Goal: Task Accomplishment & Management: Manage account settings

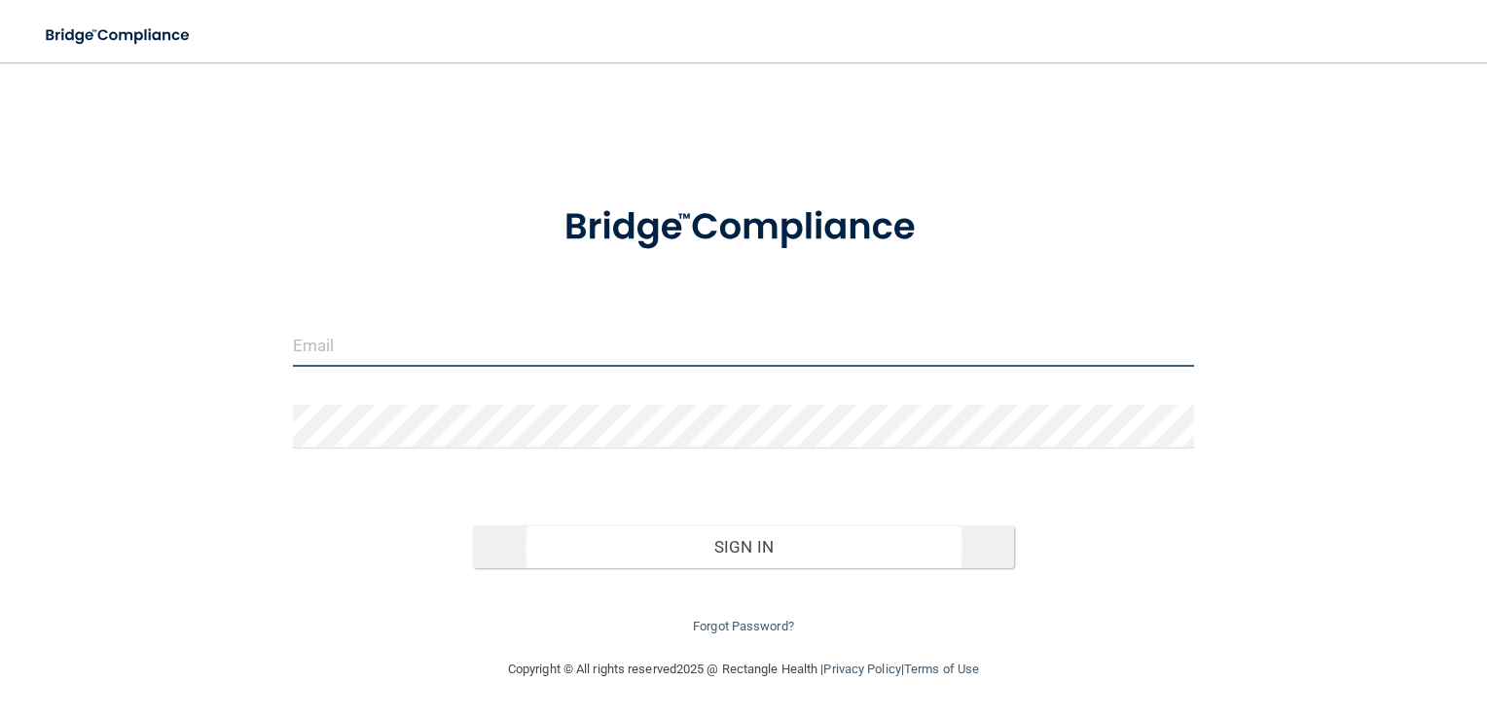
type input "[EMAIL_ADDRESS][PERSON_NAME][DOMAIN_NAME]"
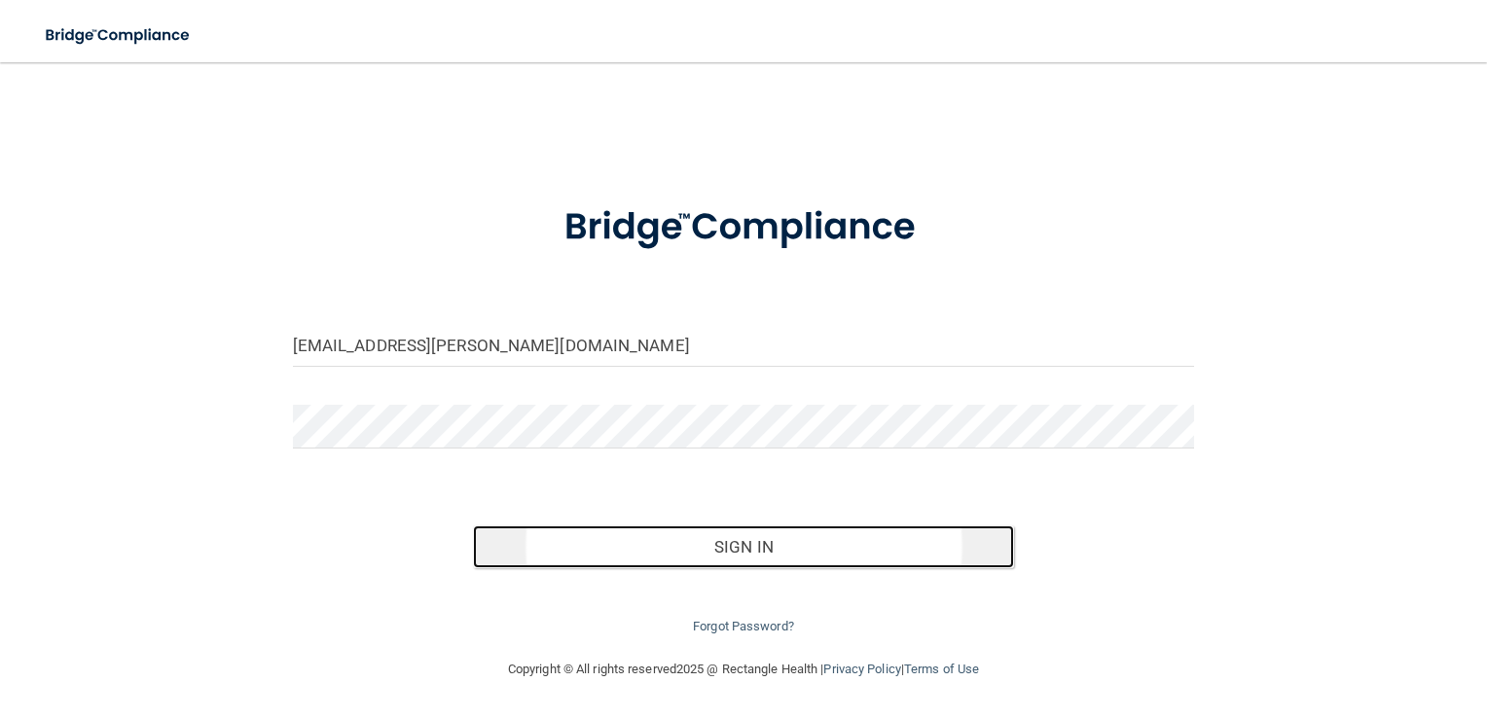
click at [798, 544] on button "Sign In" at bounding box center [743, 546] width 541 height 43
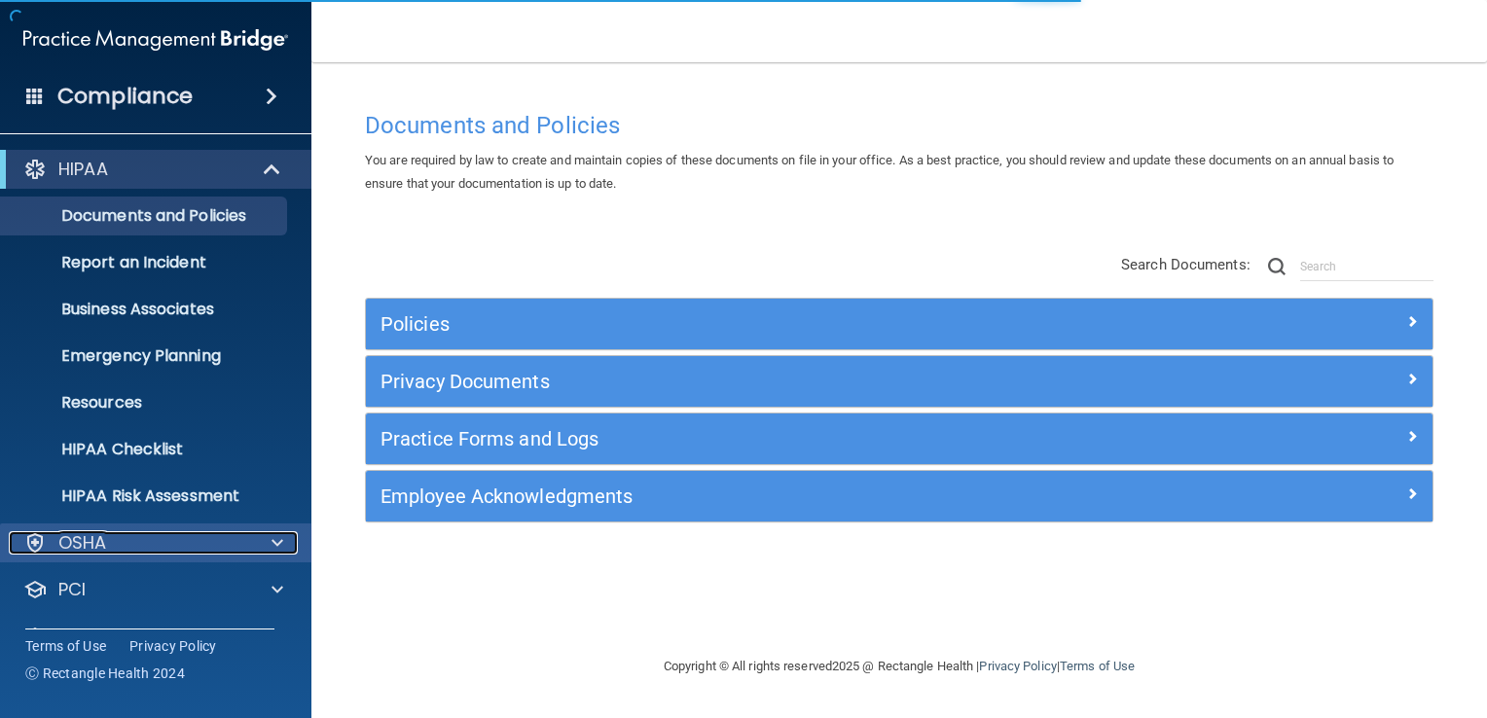
click at [173, 541] on div "OSHA" at bounding box center [129, 542] width 241 height 23
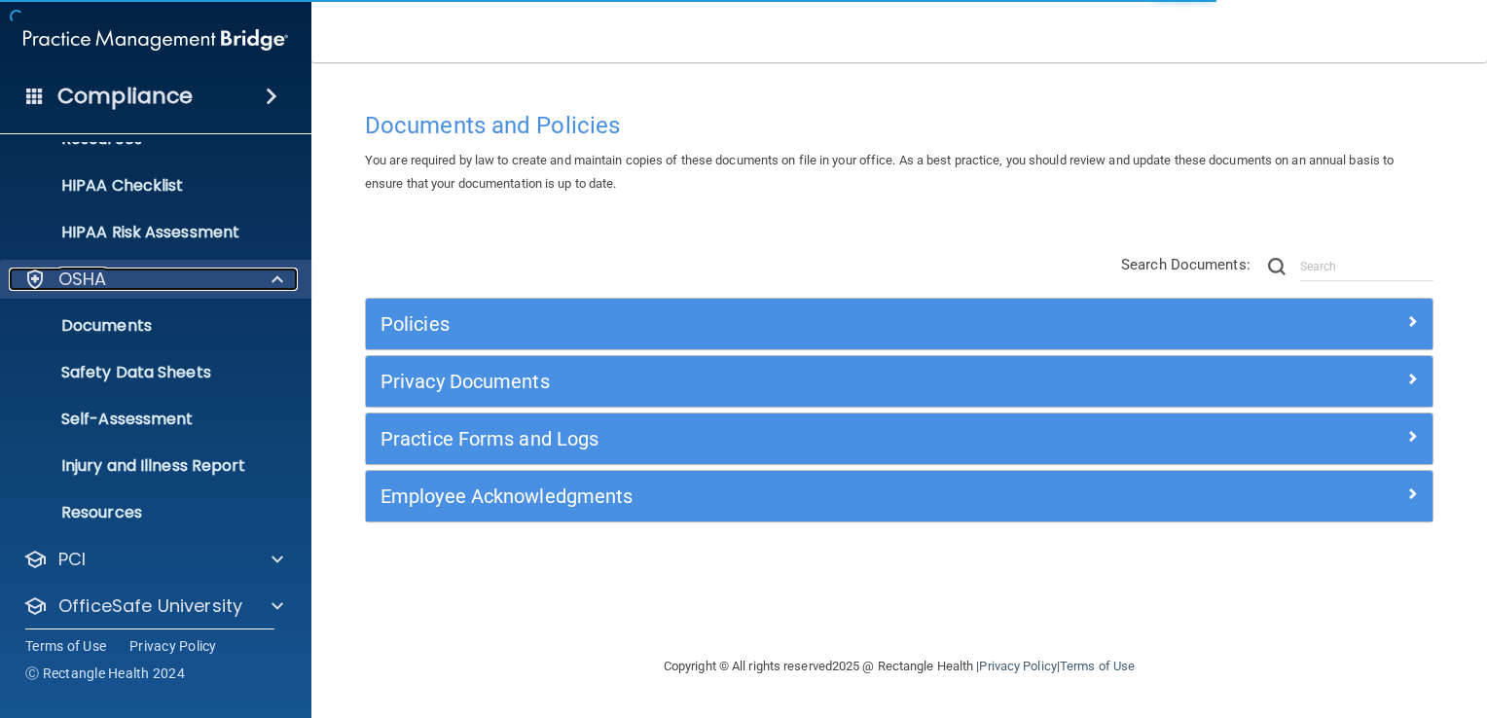
scroll to position [292, 0]
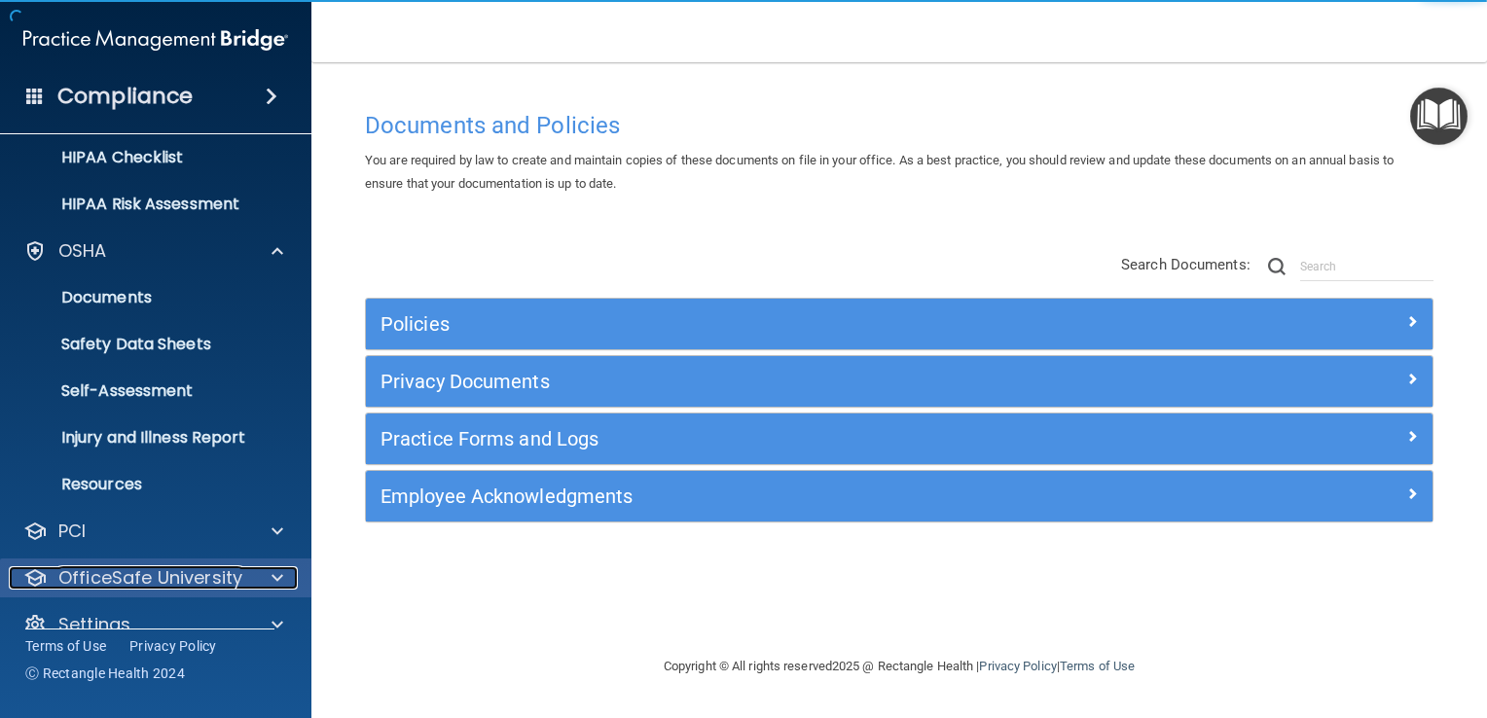
click at [182, 574] on p "OfficeSafe University" at bounding box center [150, 577] width 184 height 23
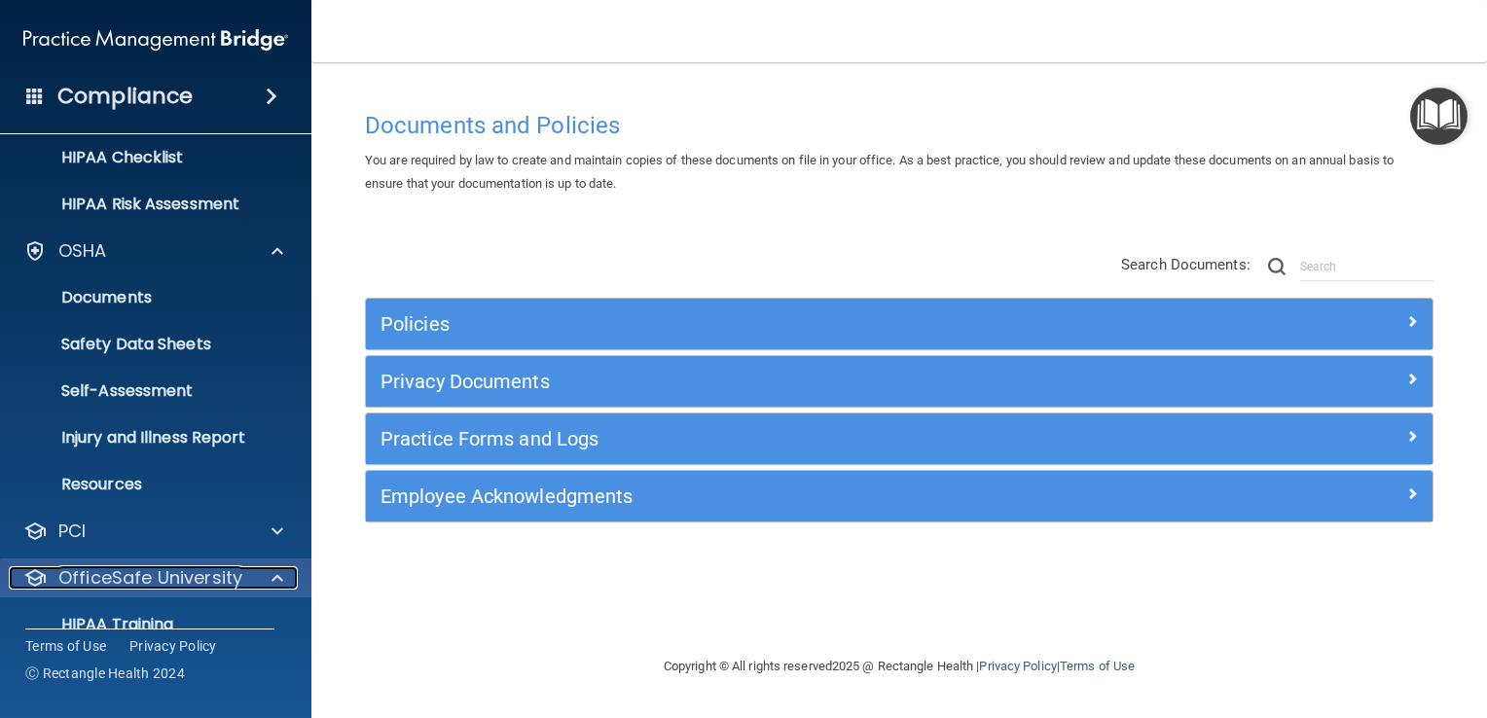
scroll to position [462, 0]
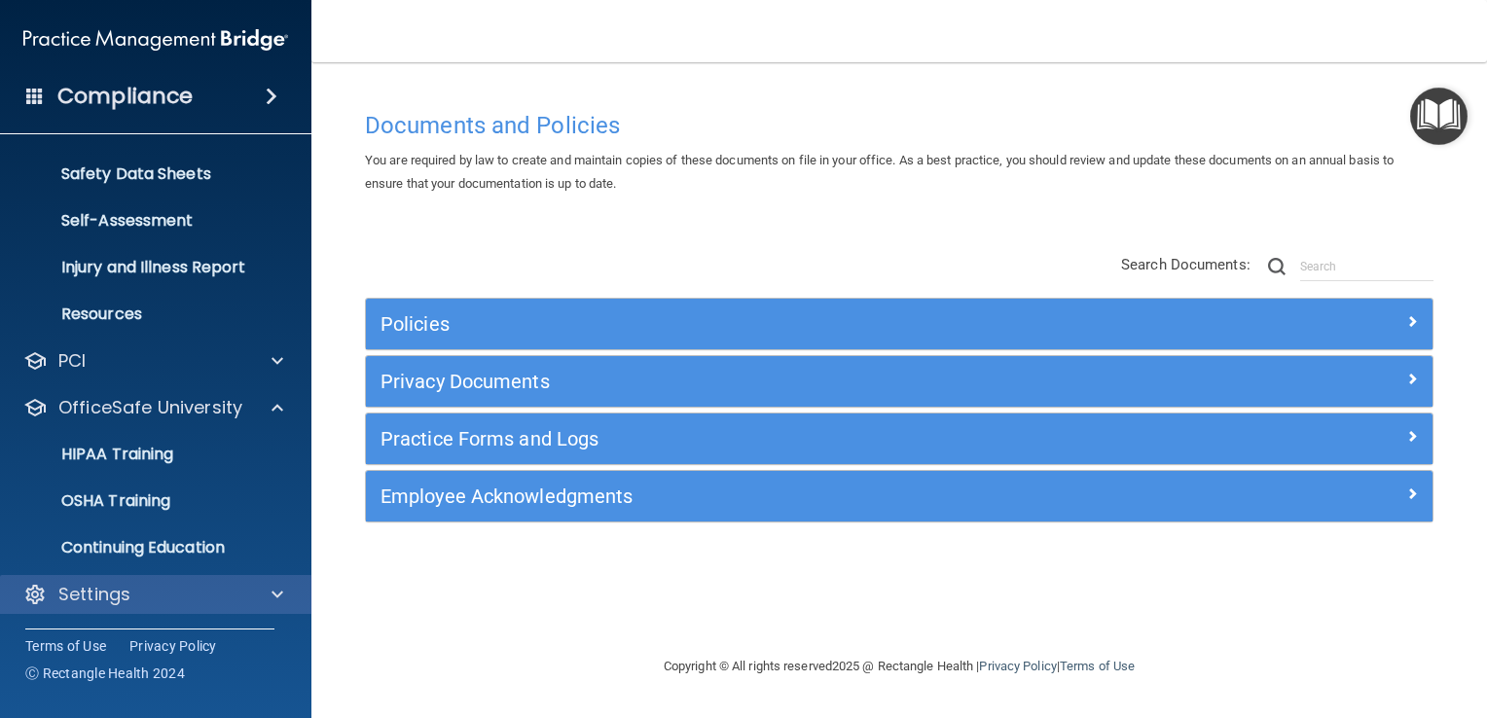
click at [132, 606] on div "Settings" at bounding box center [156, 594] width 312 height 39
click at [214, 586] on div "Settings" at bounding box center [129, 594] width 241 height 23
click at [218, 587] on div "Settings" at bounding box center [129, 593] width 241 height 23
click at [105, 590] on p "Settings" at bounding box center [94, 594] width 72 height 23
click at [284, 601] on div at bounding box center [274, 593] width 49 height 23
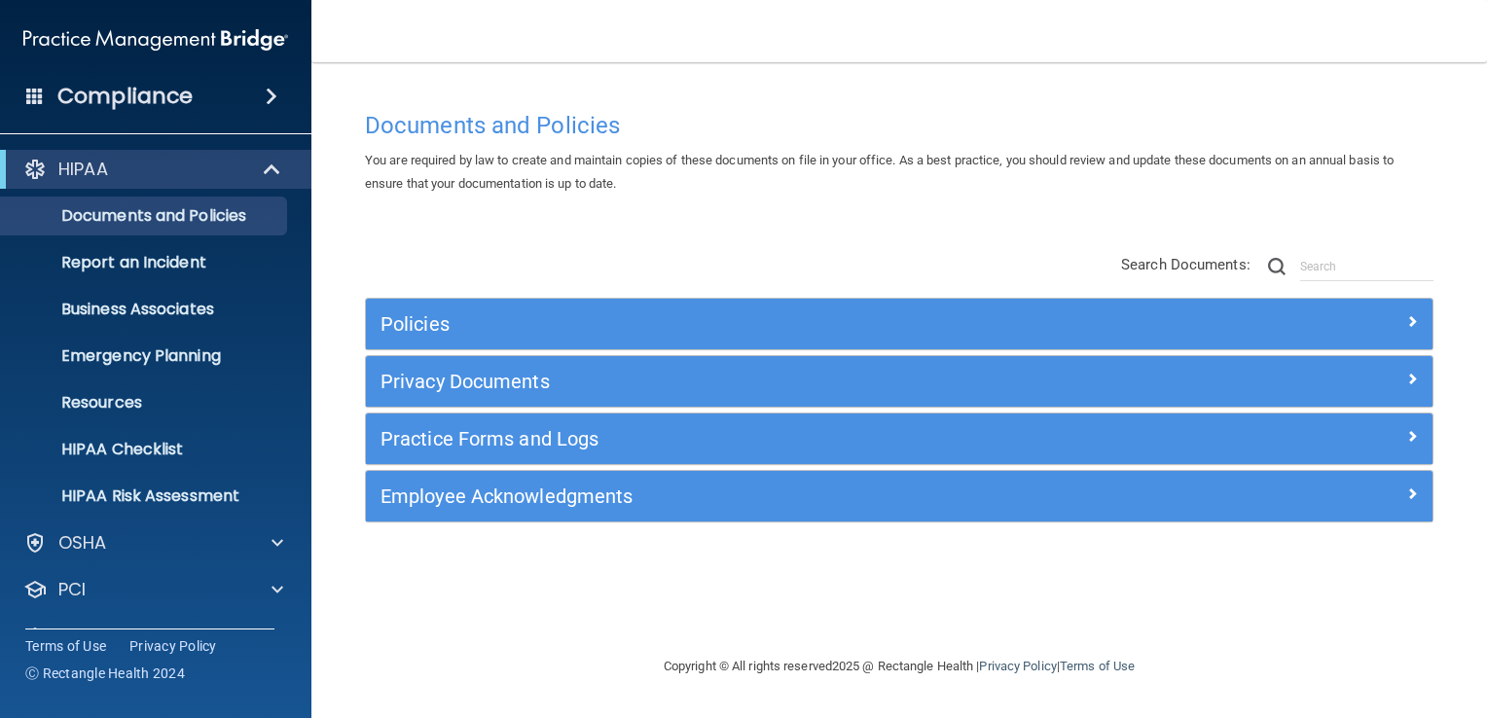
drag, startPoint x: 907, startPoint y: 574, endPoint x: 785, endPoint y: 584, distance: 122.0
click at [907, 574] on div "Documents and Policies You are required by law to create and maintain copies of…" at bounding box center [898, 378] width 1097 height 554
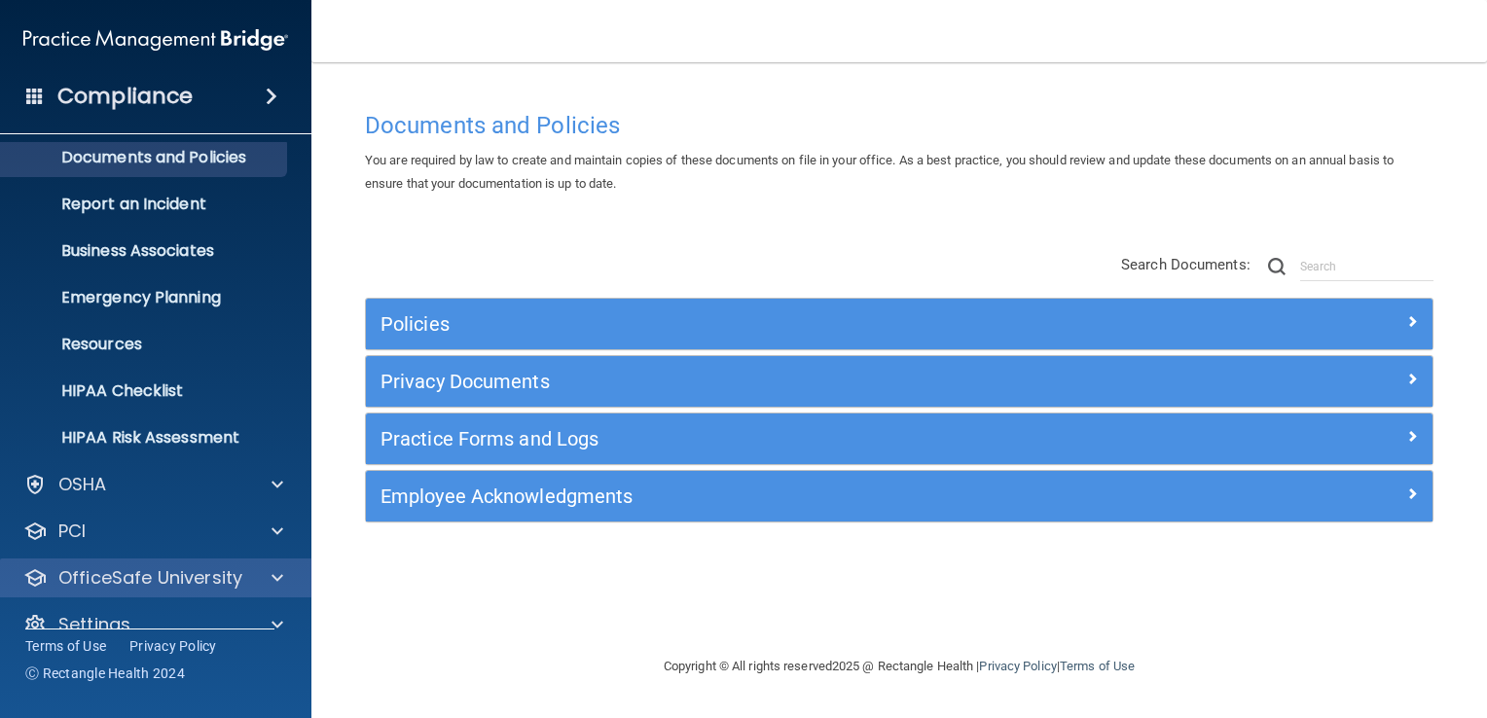
scroll to position [89, 0]
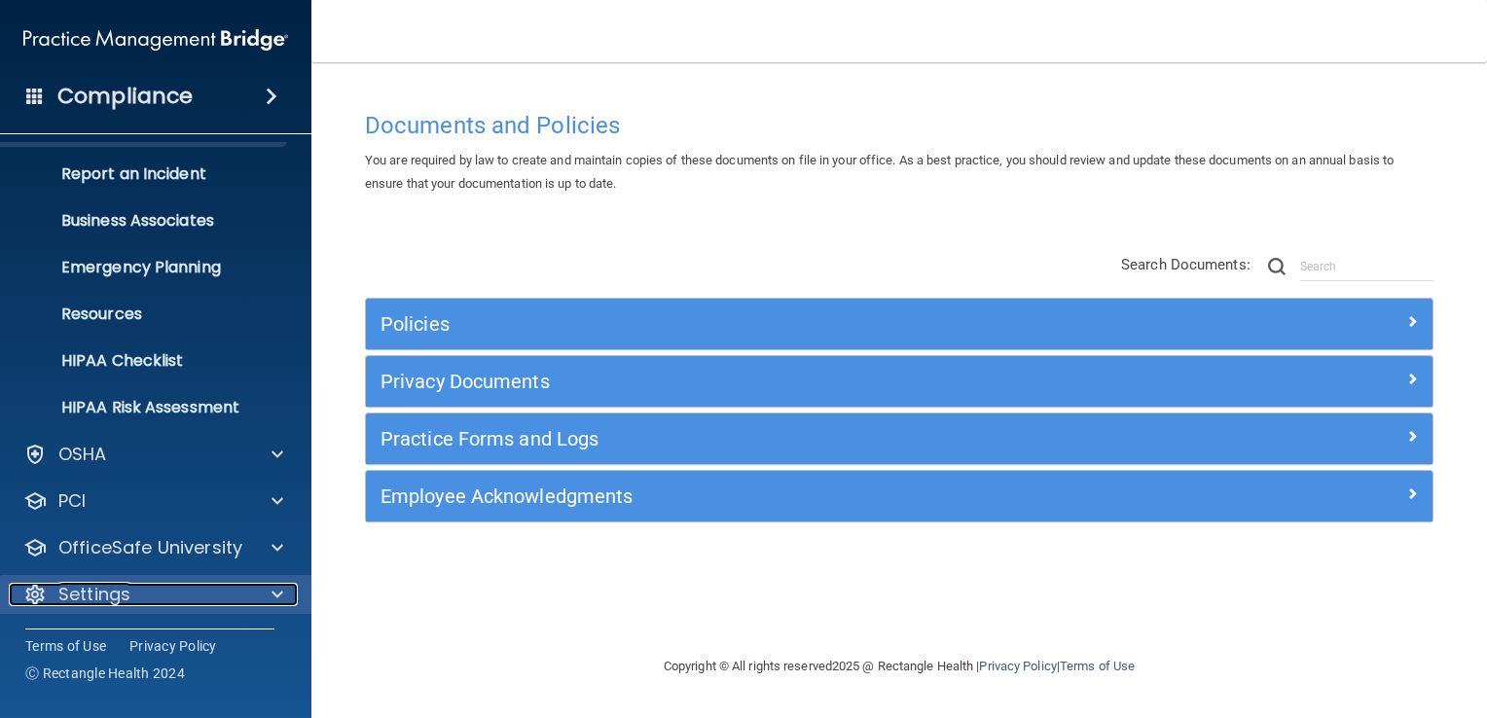
click at [225, 583] on div "Settings" at bounding box center [129, 594] width 241 height 23
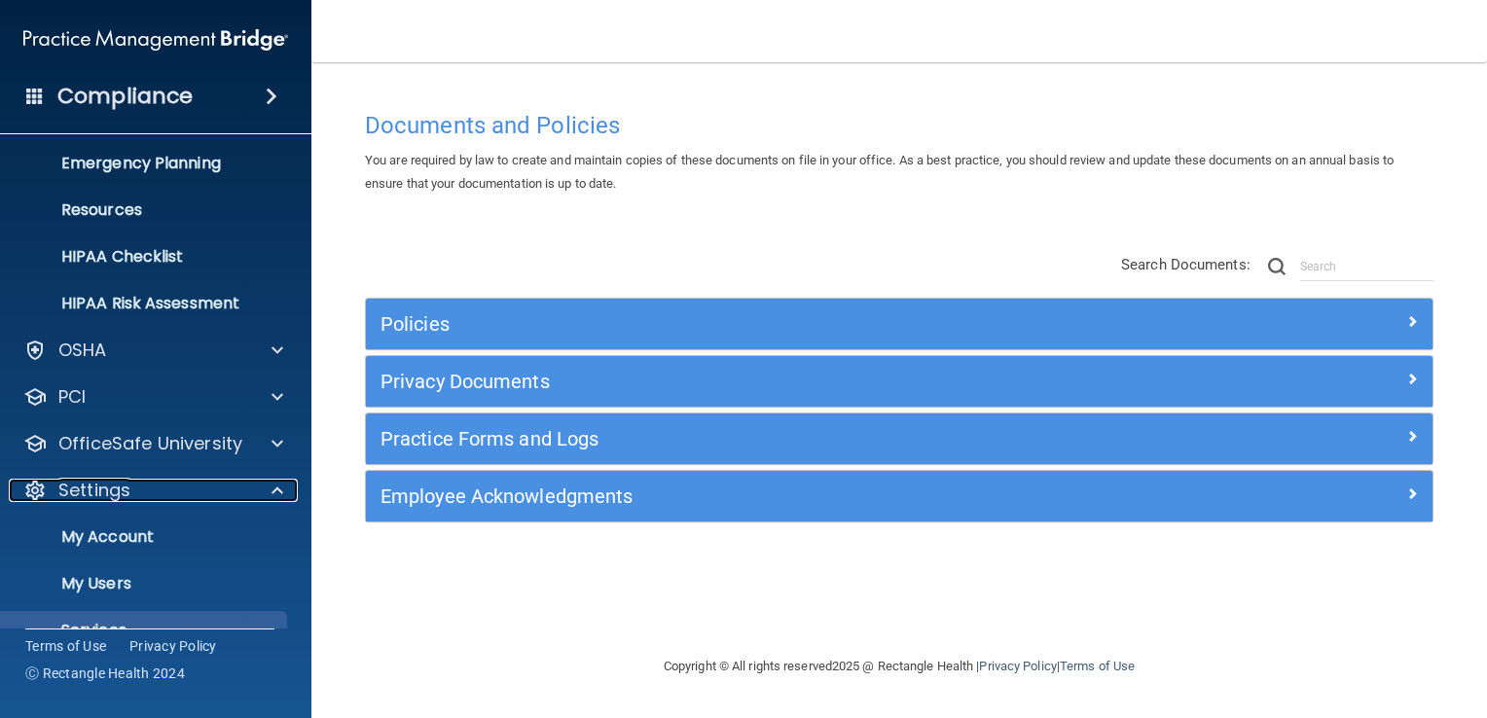
scroll to position [275, 0]
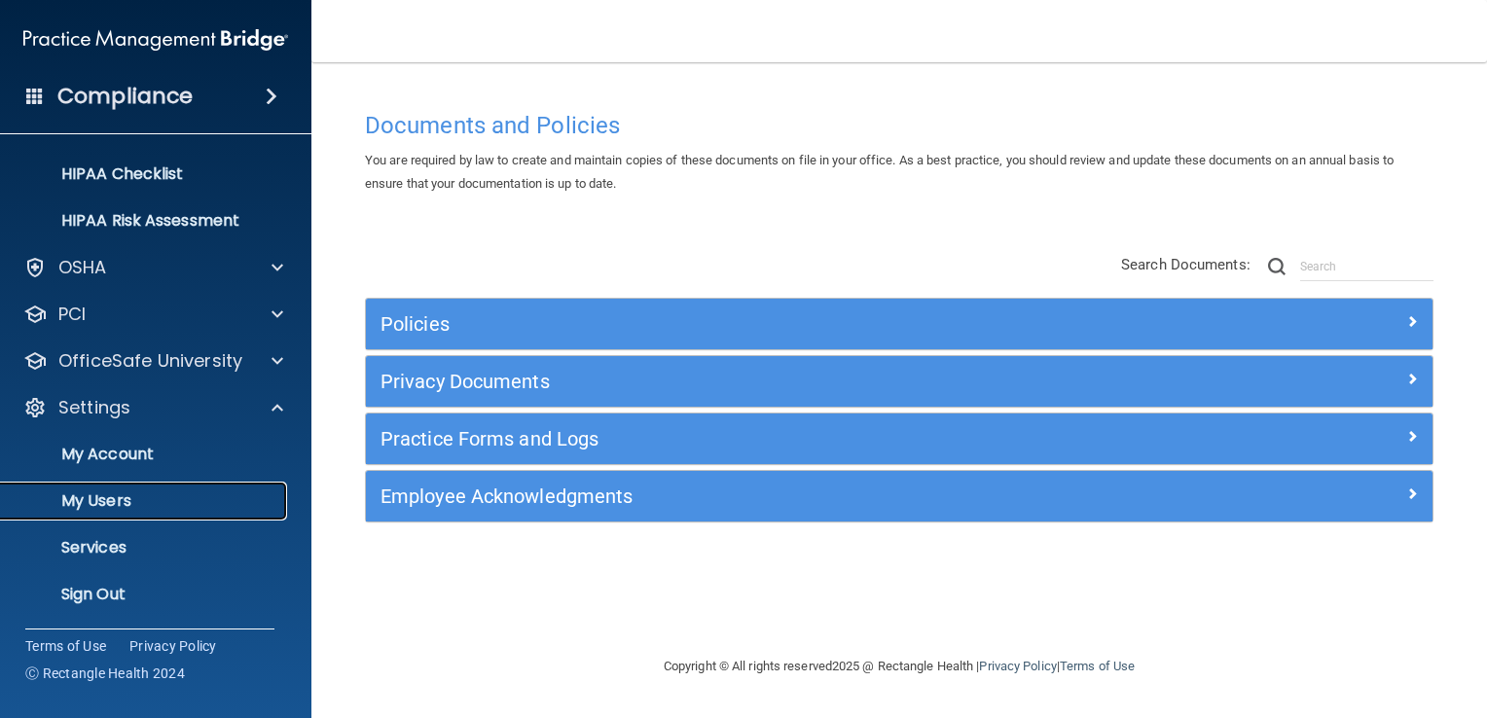
click at [147, 499] on p "My Users" at bounding box center [146, 500] width 266 height 19
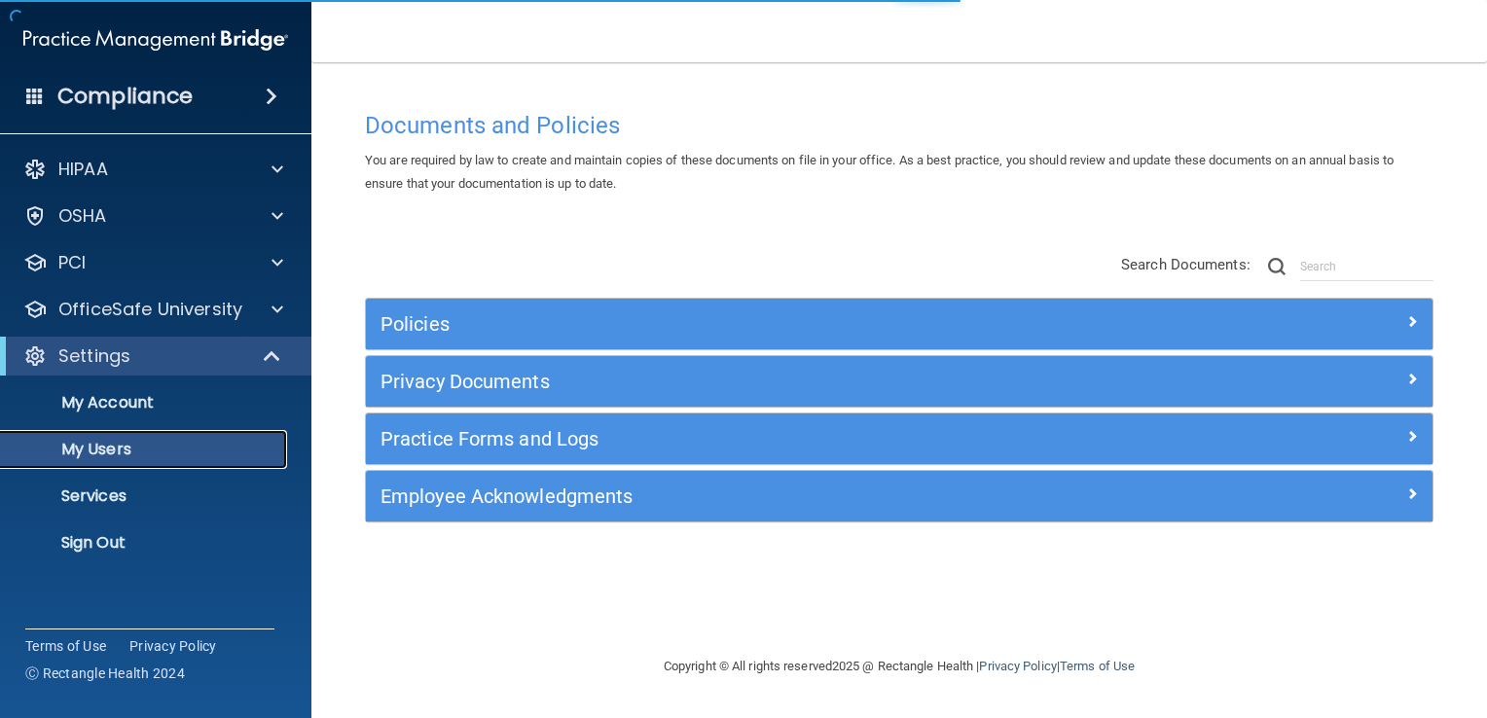
select select "20"
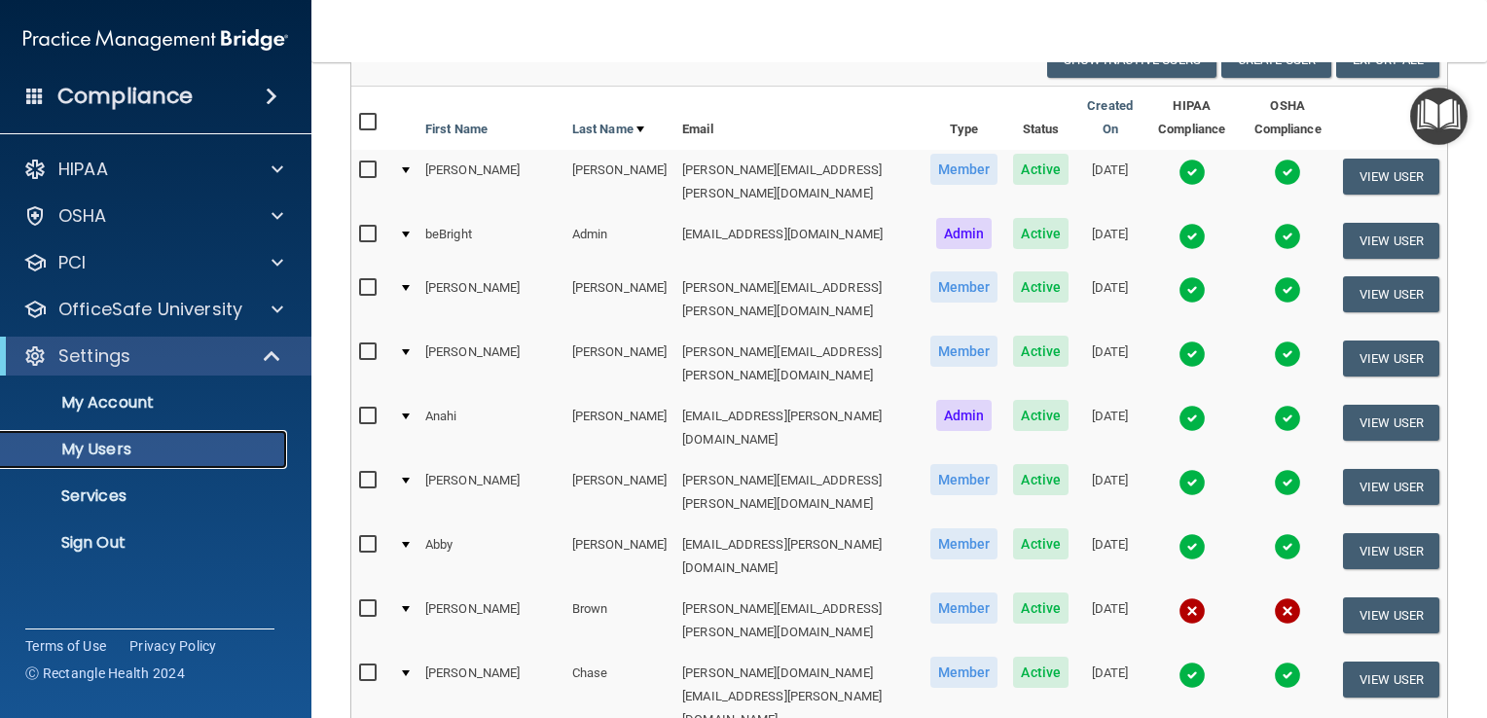
scroll to position [195, 0]
